Goal: Obtain resource: Download file/media

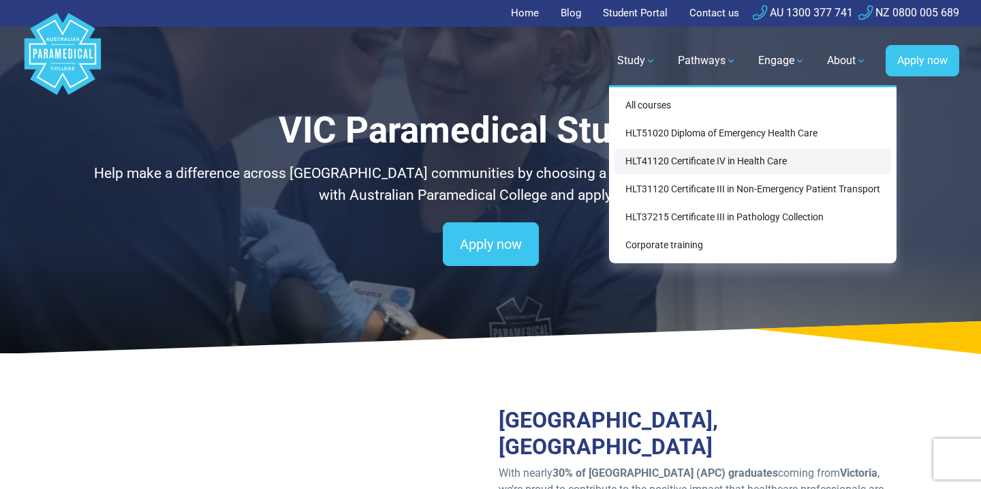
click at [623, 157] on link "HLT41120 Certificate IV in Health Care" at bounding box center [753, 161] width 277 height 25
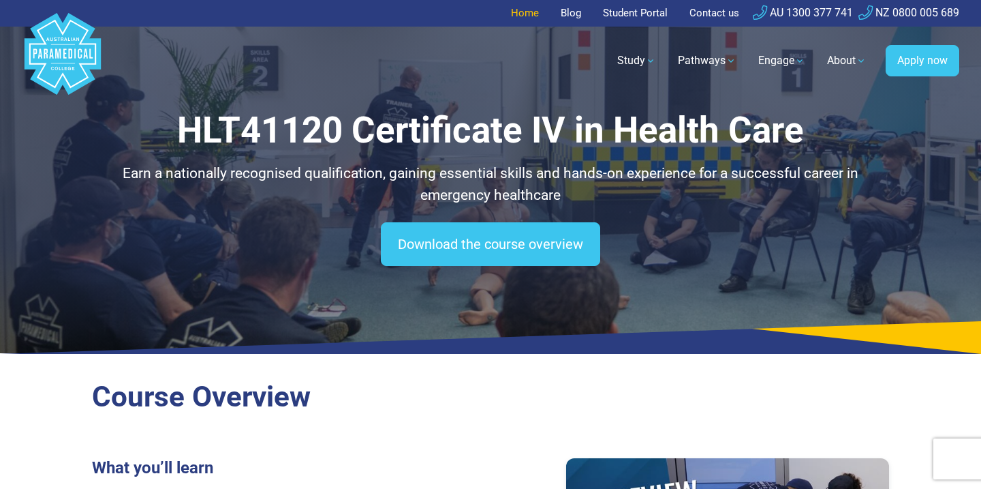
click at [527, 17] on link "Home" at bounding box center [529, 13] width 36 height 27
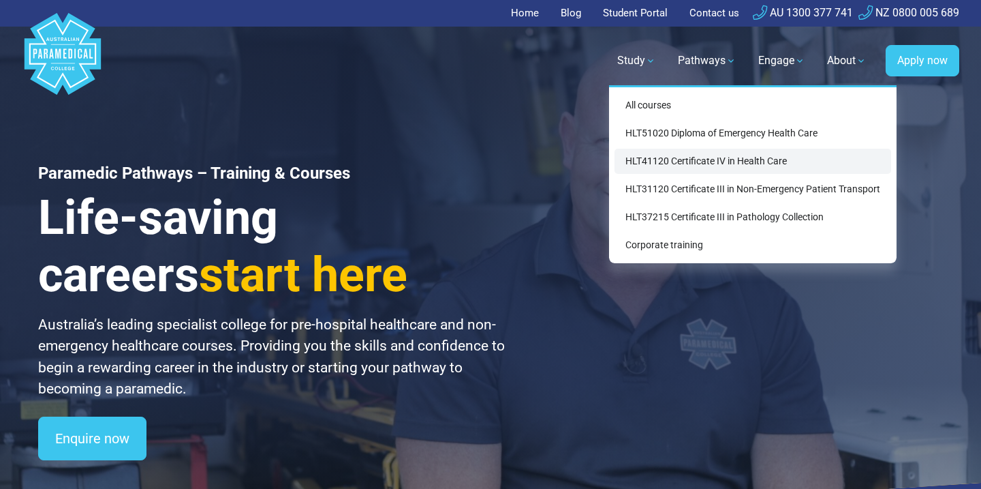
click at [688, 162] on link "HLT41120 Certificate IV in Health Care" at bounding box center [753, 161] width 277 height 25
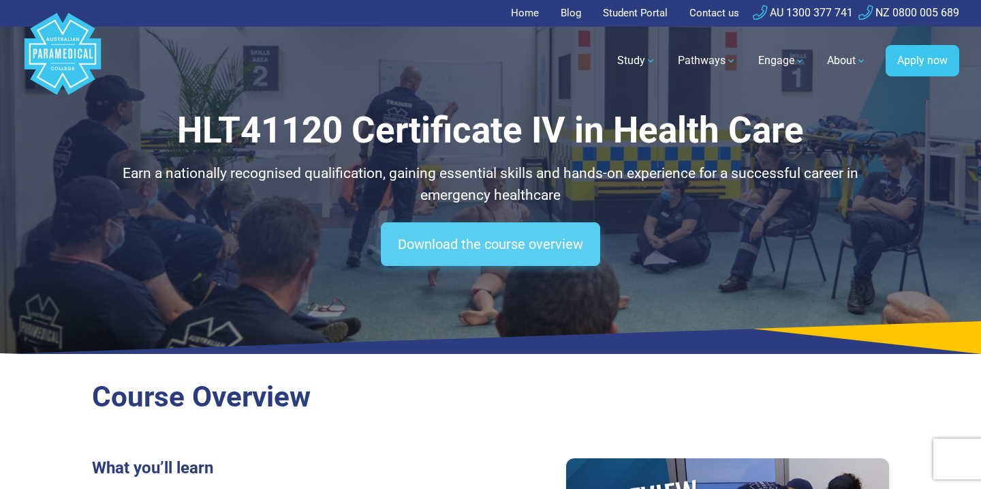
click at [437, 243] on link "Download the course overview" at bounding box center [490, 244] width 219 height 44
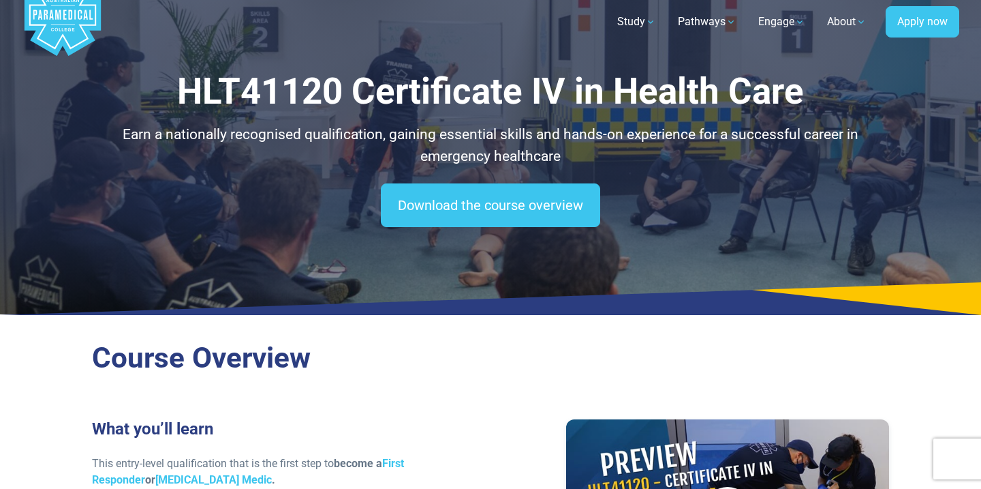
scroll to position [39, 0]
